Goal: Navigation & Orientation: Find specific page/section

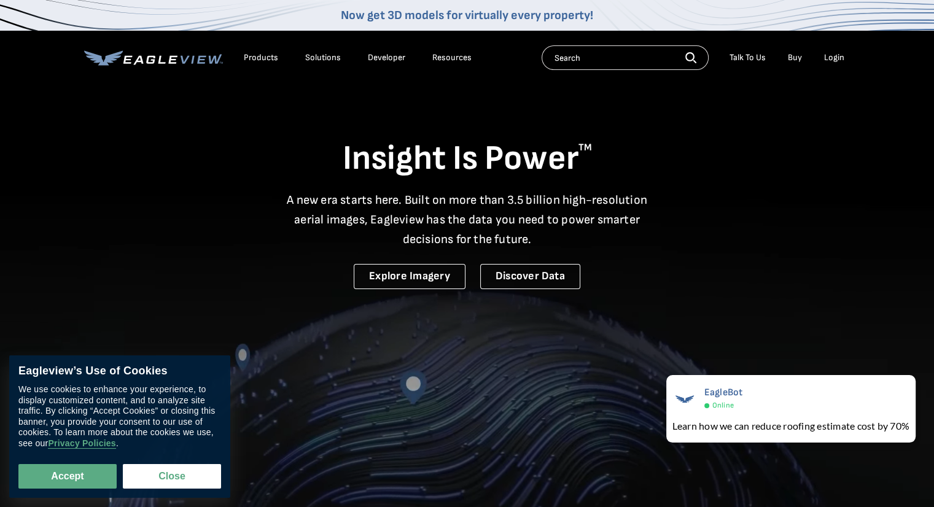
click at [256, 60] on div "Products" at bounding box center [261, 57] width 34 height 11
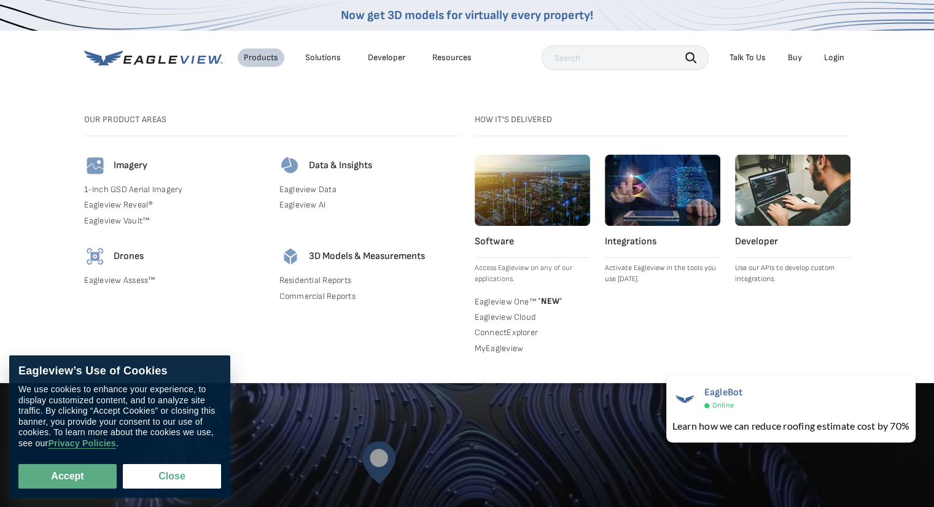
click at [310, 298] on link "Commercial Reports" at bounding box center [370, 296] width 181 height 11
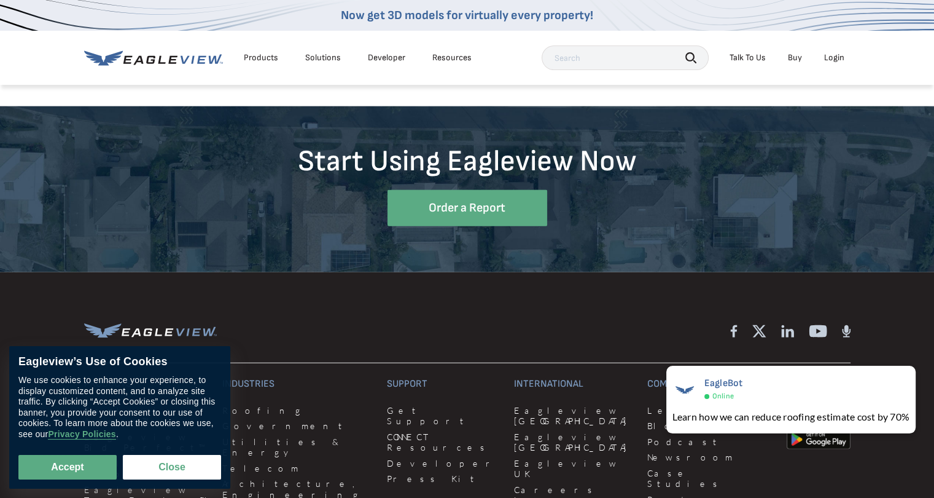
scroll to position [3108, 0]
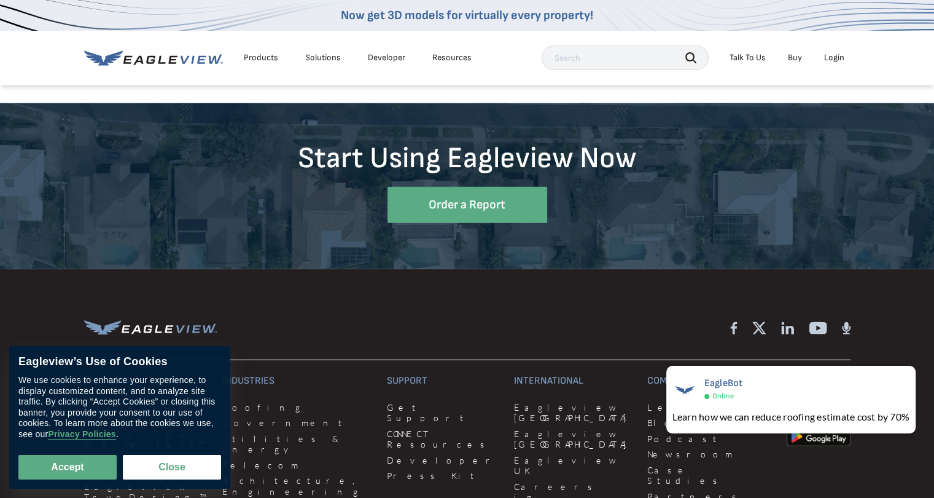
click at [318, 60] on div "Solutions" at bounding box center [323, 57] width 36 height 11
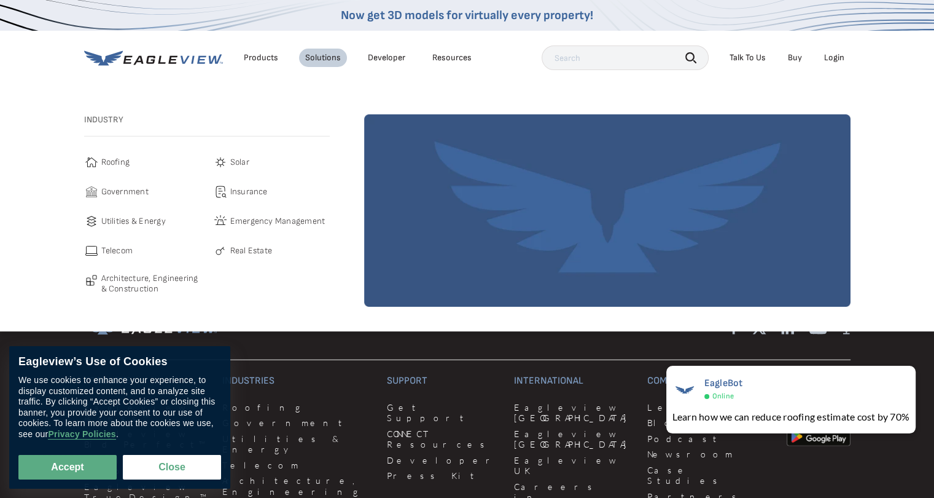
click at [386, 60] on link "Developer" at bounding box center [386, 57] width 37 height 11
